Goal: Task Accomplishment & Management: Manage account settings

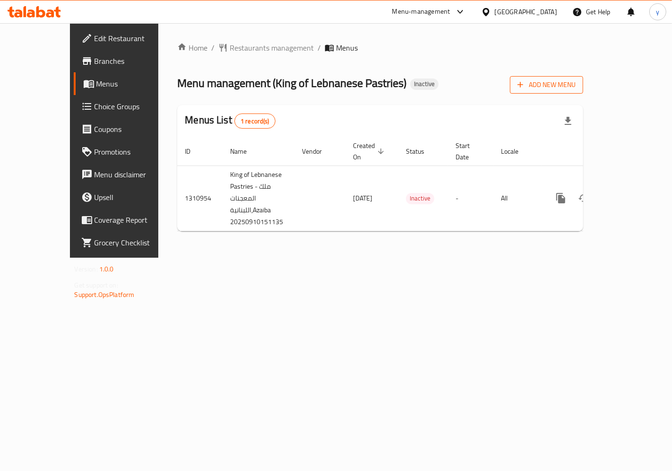
click at [575, 79] on span "Add New Menu" at bounding box center [546, 85] width 58 height 12
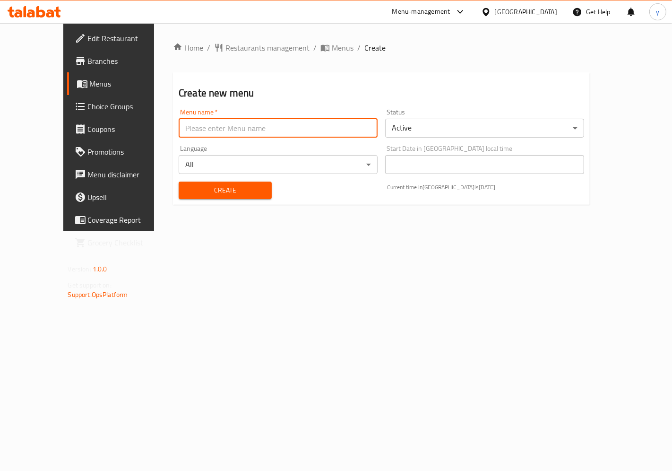
click at [212, 122] on input "text" at bounding box center [278, 128] width 199 height 19
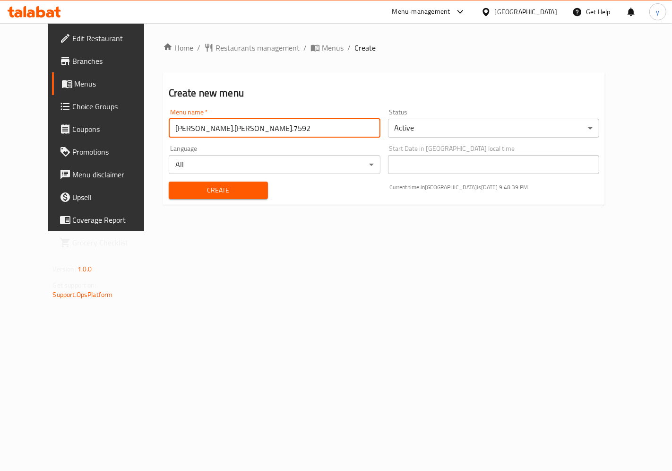
type input "[PERSON_NAME].[PERSON_NAME].7592"
click at [239, 189] on span "Create" at bounding box center [218, 190] width 84 height 12
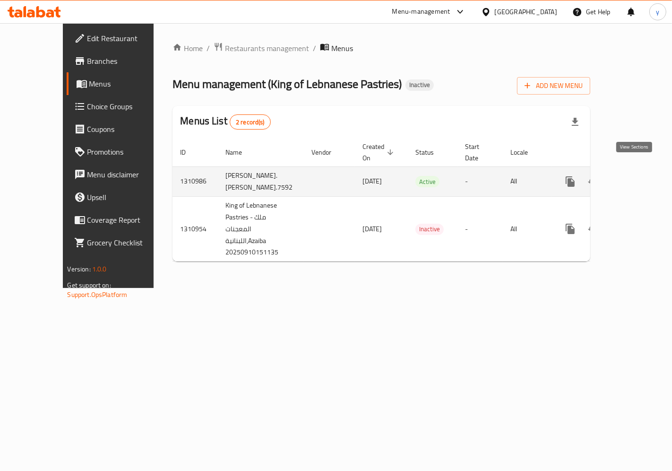
click at [634, 176] on icon "enhanced table" at bounding box center [638, 181] width 11 height 11
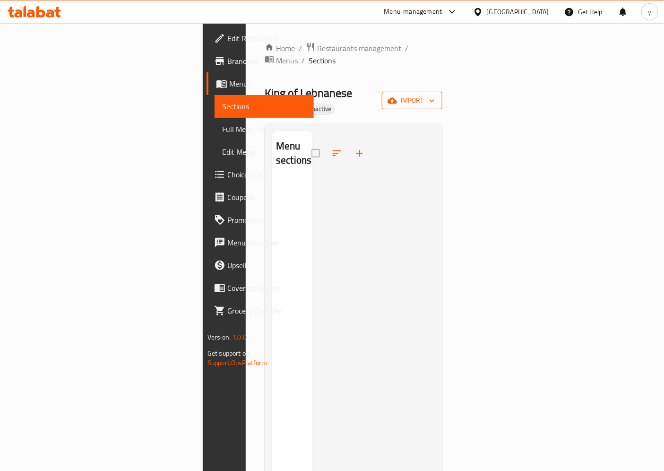
click at [435, 94] on span "import" at bounding box center [411, 100] width 45 height 12
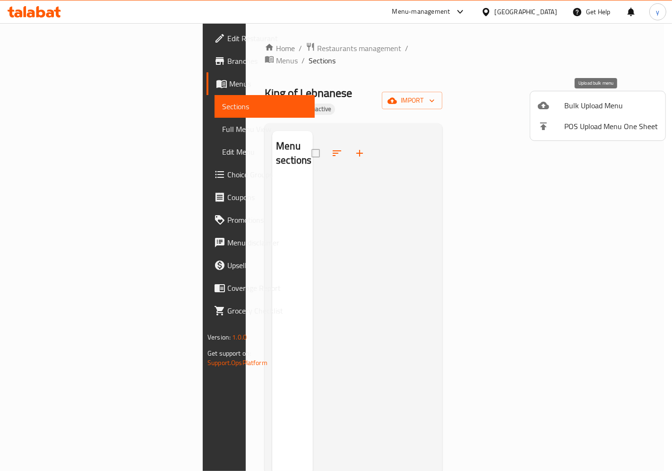
click at [603, 104] on span "Bulk Upload Menu" at bounding box center [611, 105] width 94 height 11
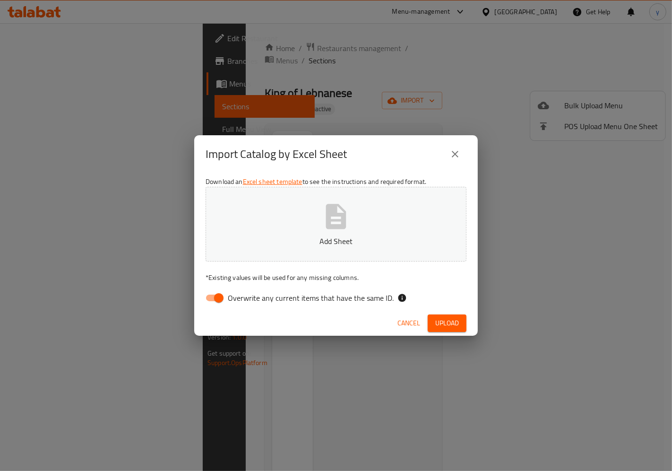
click at [219, 299] on input "Overwrite any current items that have the same ID." at bounding box center [219, 298] width 54 height 18
checkbox input "false"
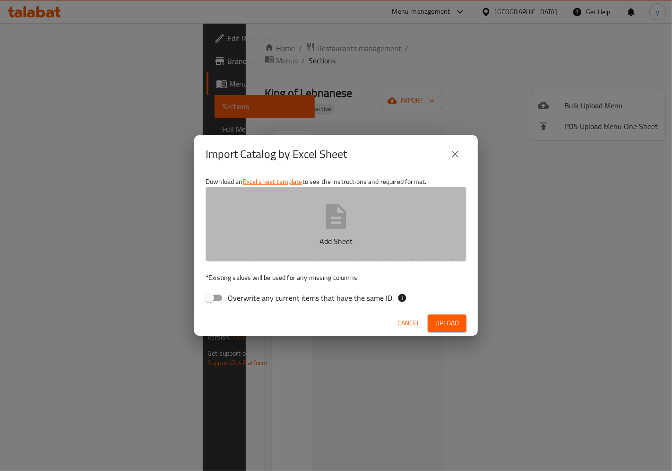
click at [291, 236] on p "Add Sheet" at bounding box center [335, 240] width 231 height 11
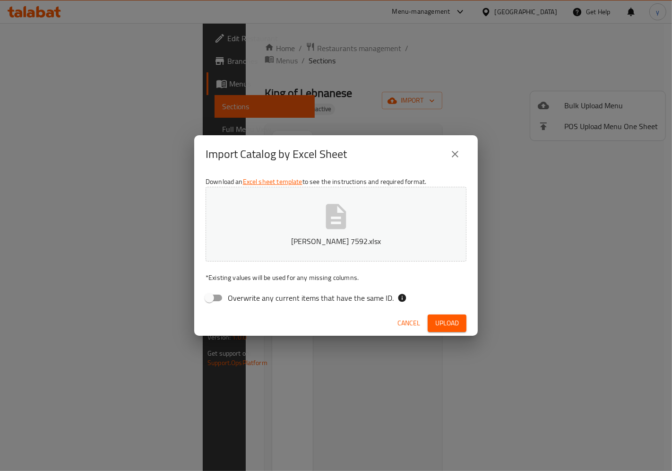
click at [452, 316] on button "Upload" at bounding box center [447, 322] width 39 height 17
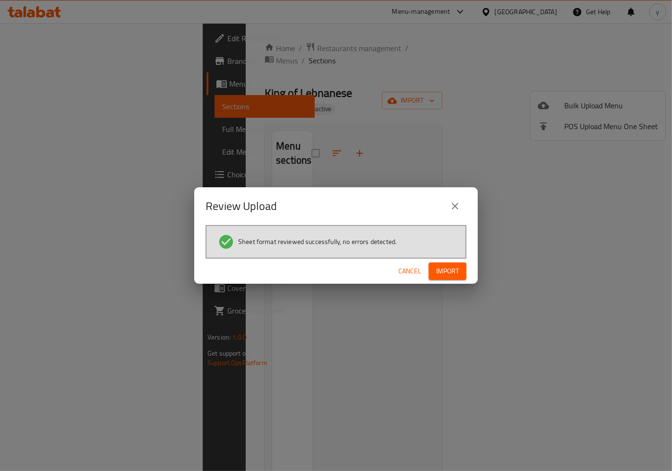
click at [442, 275] on span "Import" at bounding box center [447, 271] width 23 height 12
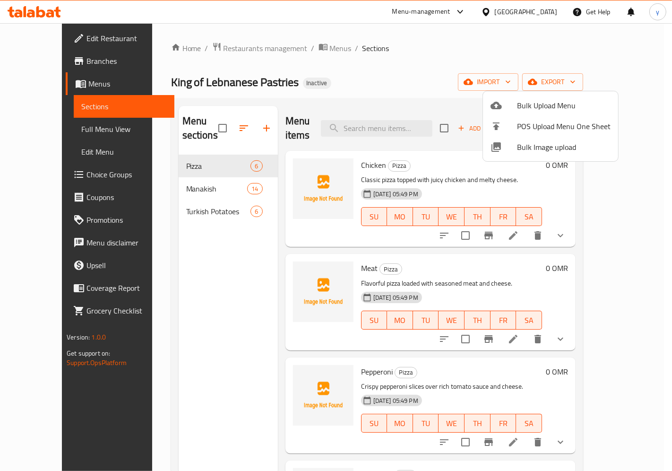
click at [40, 129] on div at bounding box center [336, 235] width 672 height 471
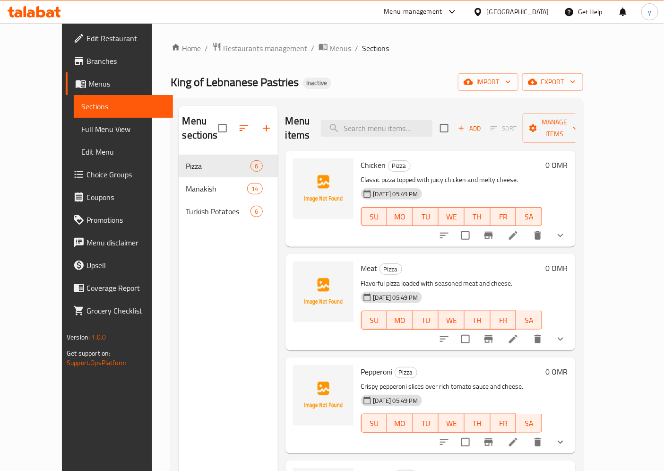
click at [81, 128] on span "Full Menu View" at bounding box center [123, 128] width 84 height 11
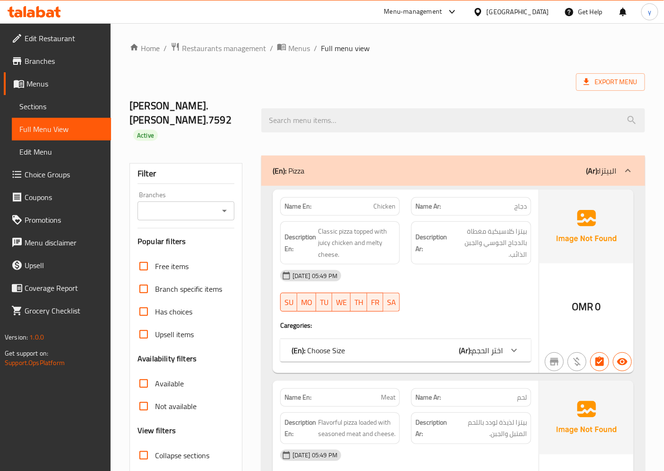
click at [142, 466] on input "Collapse categories" at bounding box center [143, 477] width 23 height 23
checkbox input "false"
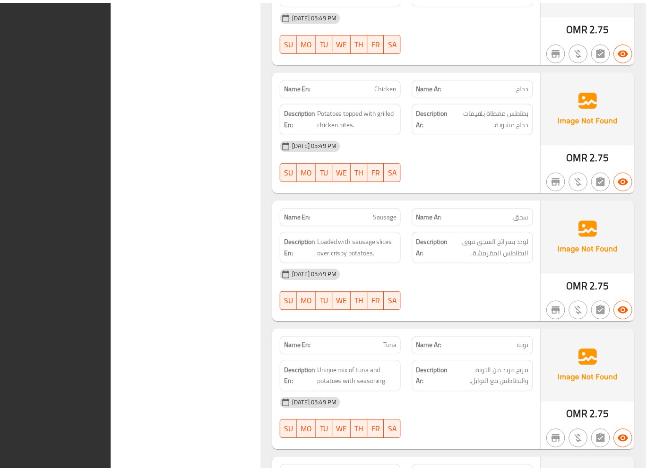
scroll to position [4377, 0]
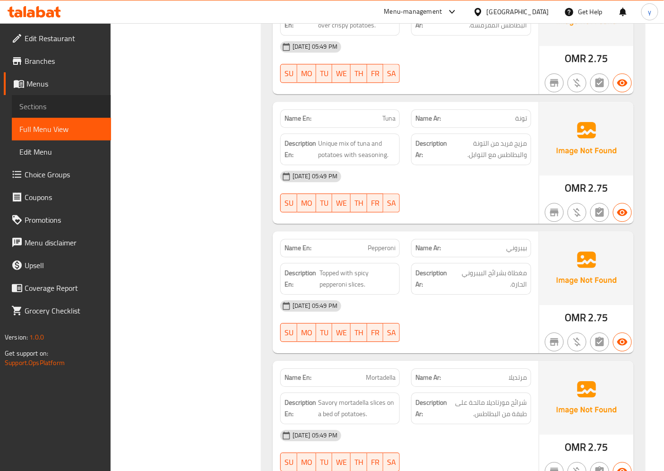
click at [54, 102] on span "Sections" at bounding box center [61, 106] width 84 height 11
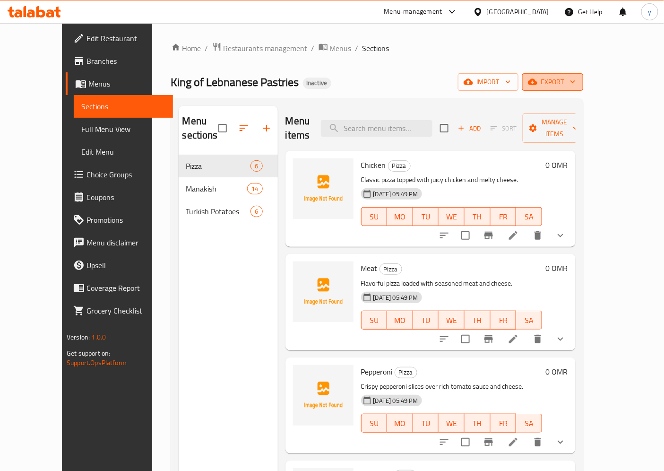
click at [575, 82] on span "export" at bounding box center [553, 82] width 46 height 12
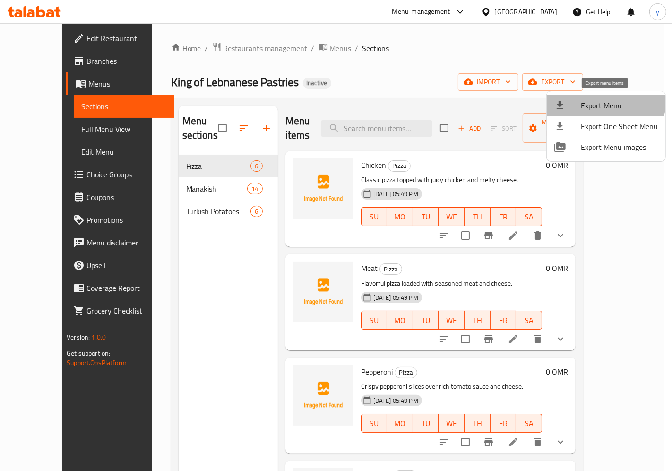
click at [604, 102] on span "Export Menu" at bounding box center [619, 105] width 77 height 11
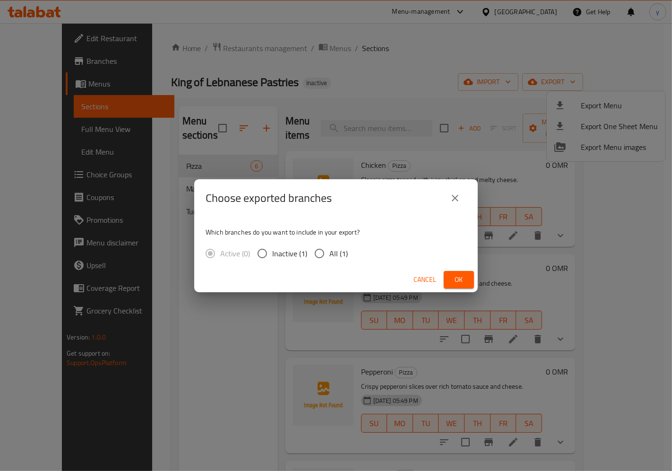
click at [339, 260] on label "All (1)" at bounding box center [328, 253] width 38 height 20
click at [317, 255] on input "All (1)" at bounding box center [319, 253] width 20 height 20
radio input "true"
click at [462, 277] on span "Ok" at bounding box center [458, 280] width 15 height 12
